Goal: Obtain resource: Obtain resource

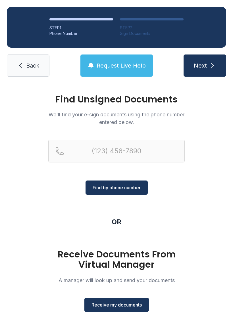
click at [116, 308] on button "Receive my documents" at bounding box center [116, 305] width 64 height 14
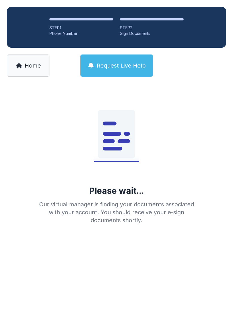
click at [27, 66] on span "Home" at bounding box center [33, 66] width 16 height 8
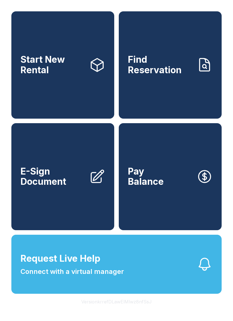
click at [60, 210] on link "E-Sign Document" at bounding box center [62, 176] width 103 height 107
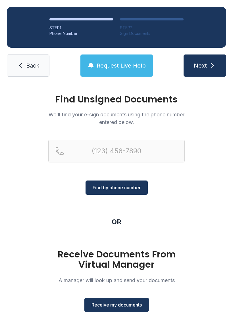
click at [35, 65] on span "Back" at bounding box center [32, 66] width 13 height 8
